Goal: Check status: Check status

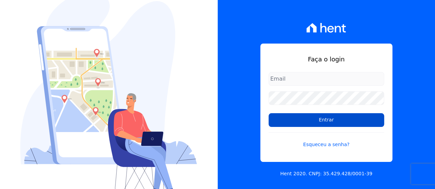
type input "contato@condominioalexandria.com.br"
click at [321, 121] on input "Entrar" at bounding box center [325, 120] width 115 height 14
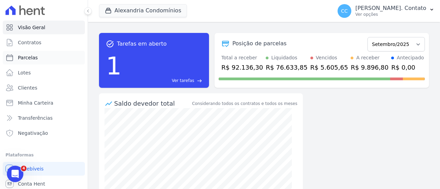
click at [29, 59] on span "Parcelas" at bounding box center [28, 57] width 20 height 7
select select
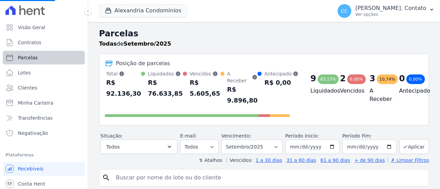
select select
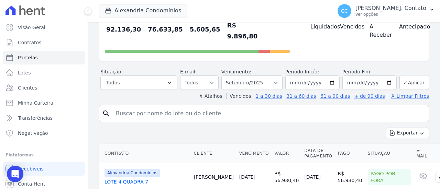
scroll to position [69, 0]
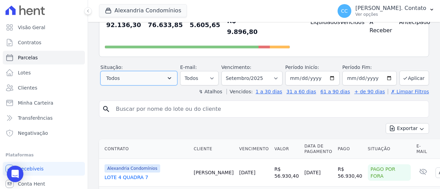
click at [160, 81] on button "Todos" at bounding box center [138, 78] width 77 height 14
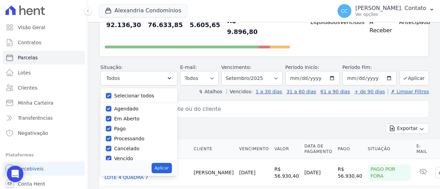
click at [137, 98] on label "Selecionar todos" at bounding box center [134, 95] width 40 height 5
click at [111, 98] on input "Selecionar todos" at bounding box center [108, 95] width 5 height 5
checkbox input "false"
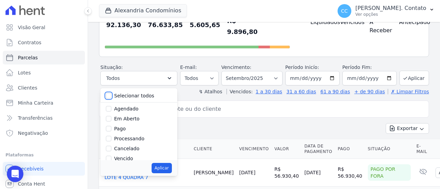
checkbox input "false"
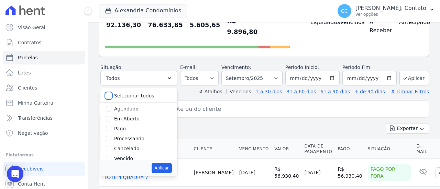
checkbox input "false"
click at [111, 157] on input "Vencido" at bounding box center [108, 158] width 5 height 5
checkbox input "true"
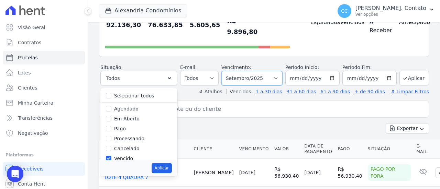
click at [250, 76] on select "Filtrar por período ──────── Todos os meses Março/2023 Abril/2023 Maio/2023 Jun…" at bounding box center [251, 78] width 61 height 14
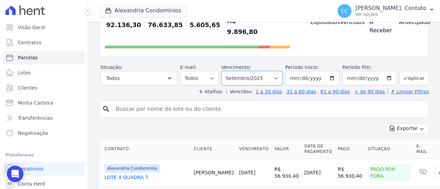
click at [250, 76] on select "Filtrar por período ──────── Todos os meses Março/2023 Abril/2023 Maio/2023 Jun…" at bounding box center [251, 78] width 61 height 14
click at [332, 77] on input "2025-09-01" at bounding box center [312, 78] width 54 height 14
click at [384, 77] on input "2025-09-30" at bounding box center [369, 78] width 54 height 14
type input "2025-09-17"
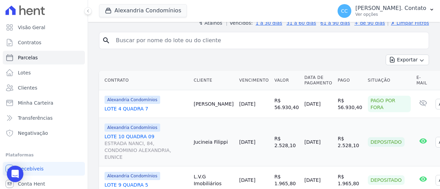
scroll to position [34, 0]
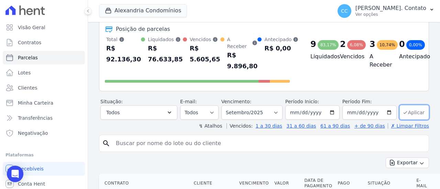
click at [405, 109] on button "Aplicar" at bounding box center [414, 112] width 30 height 15
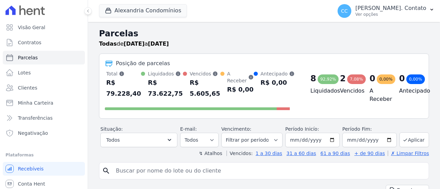
select select
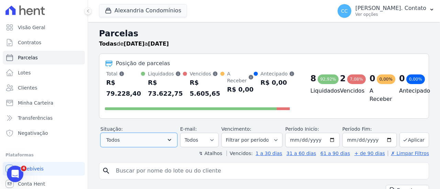
click at [166, 140] on button "Todos" at bounding box center [138, 140] width 77 height 14
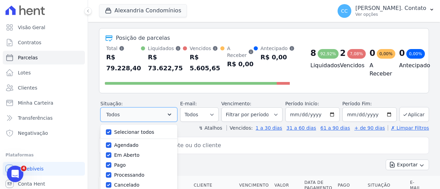
scroll to position [34, 0]
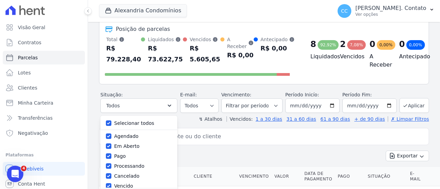
click at [150, 123] on label "Selecionar todos" at bounding box center [134, 123] width 40 height 5
click at [111, 123] on input "Selecionar todos" at bounding box center [108, 123] width 5 height 5
checkbox input "false"
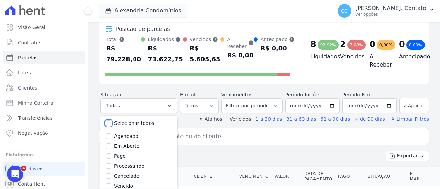
checkbox input "false"
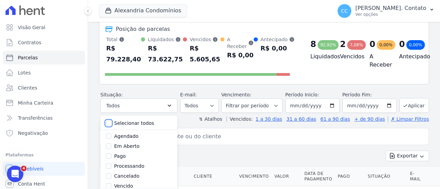
checkbox input "false"
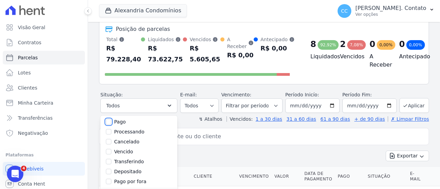
click at [111, 121] on input "Pago" at bounding box center [108, 121] width 5 height 5
checkbox input "true"
click at [294, 105] on input "2025-09-01" at bounding box center [312, 106] width 54 height 14
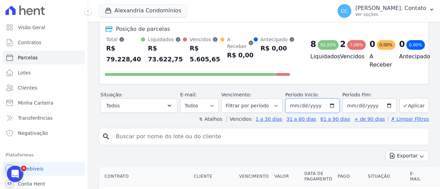
type input "[DATE]"
click at [409, 107] on button "Aplicar" at bounding box center [414, 105] width 30 height 15
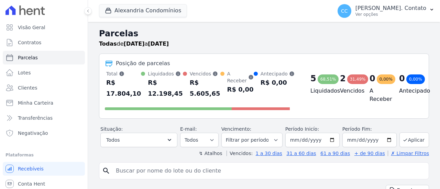
select select
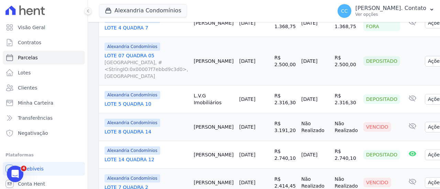
scroll to position [404, 0]
